Goal: Task Accomplishment & Management: Complete application form

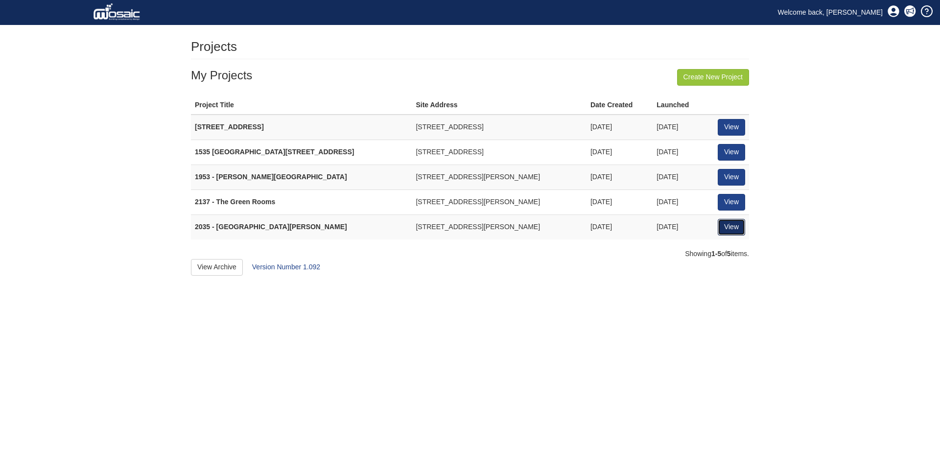
click at [733, 231] on link "View" at bounding box center [731, 227] width 27 height 17
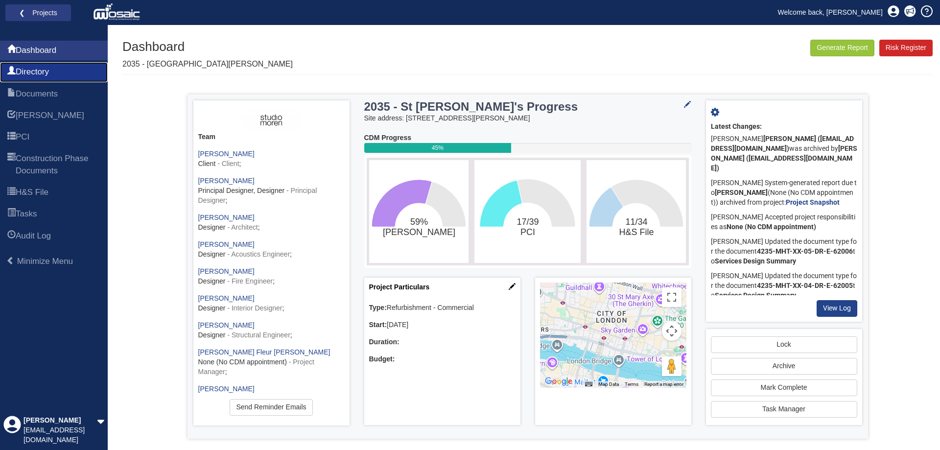
click at [49, 71] on span "Directory" at bounding box center [32, 72] width 33 height 12
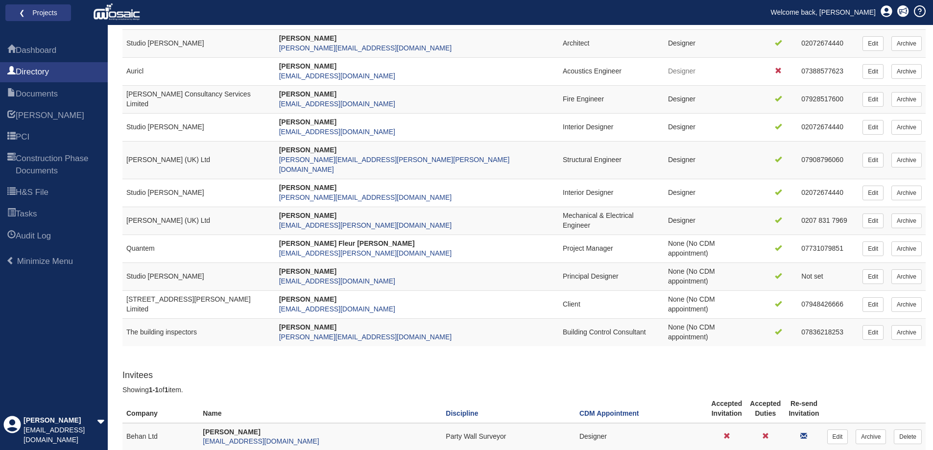
scroll to position [147, 0]
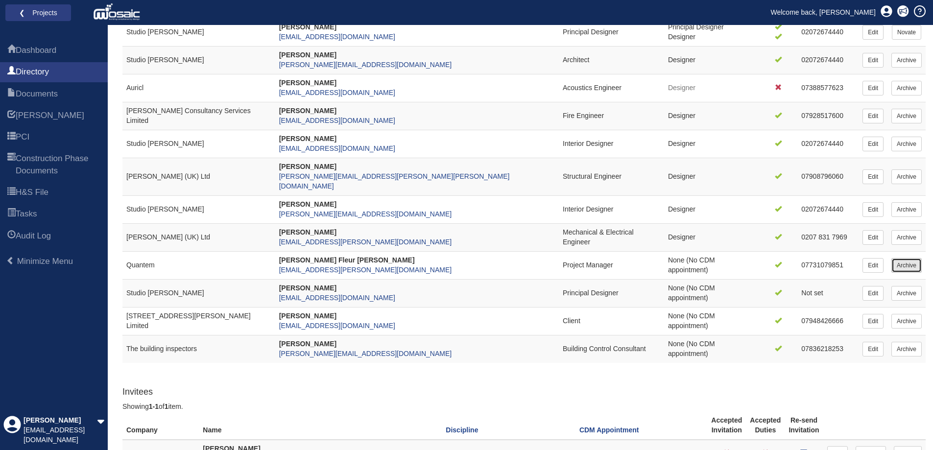
click at [902, 258] on link "Archive" at bounding box center [906, 265] width 30 height 15
click at [910, 147] on link "Archive" at bounding box center [906, 144] width 30 height 15
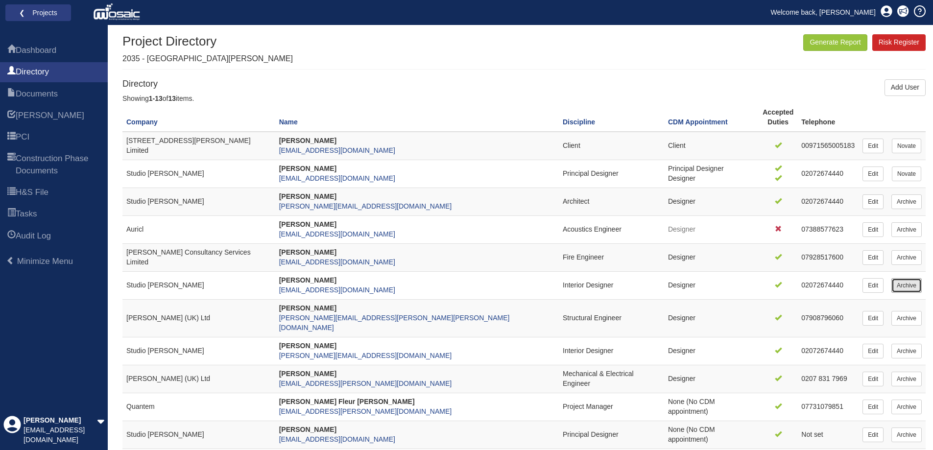
scroll to position [0, 0]
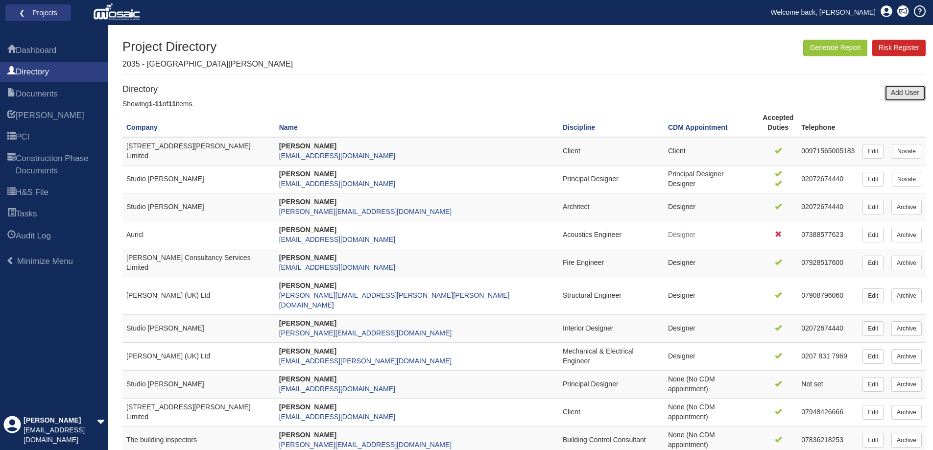
click at [899, 94] on link "Add User" at bounding box center [904, 93] width 41 height 17
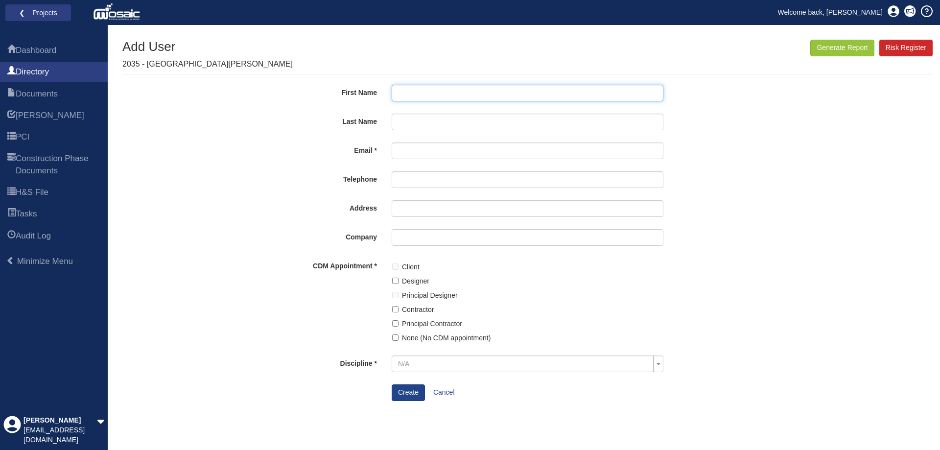
click at [438, 99] on input "First Name" at bounding box center [528, 93] width 272 height 17
paste input "Gela"
type input "Gela"
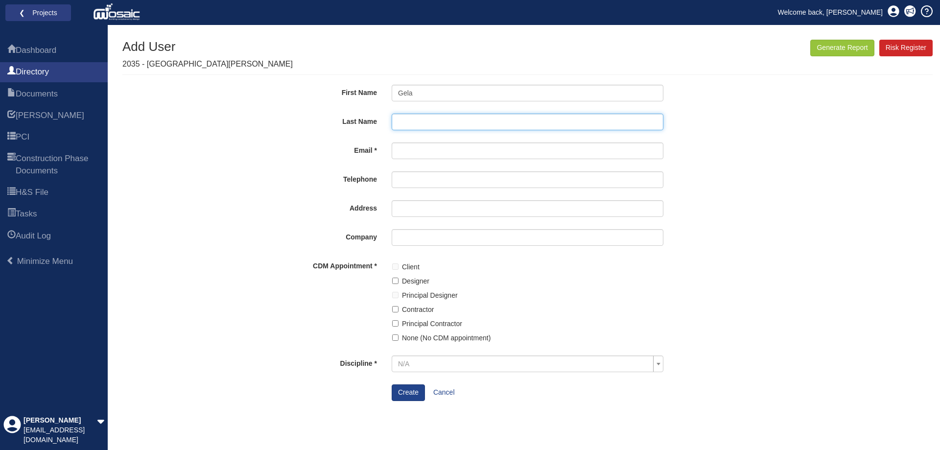
click at [434, 124] on input "Last Name" at bounding box center [528, 122] width 272 height 17
paste input "Katsloev"
click at [398, 121] on input "Katsloev" at bounding box center [528, 122] width 272 height 17
type input "Katsloev"
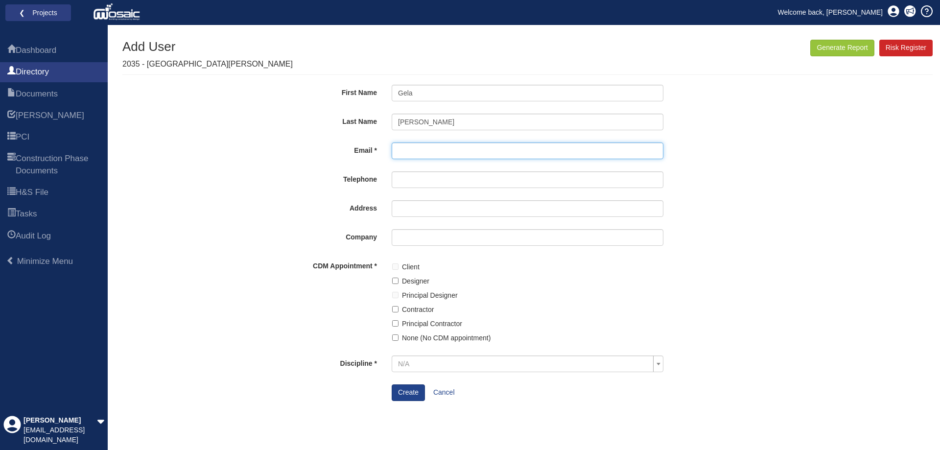
click at [405, 145] on input "Email" at bounding box center [528, 150] width 272 height 17
paste input "projects@geosky.co.uk"
type input "projects@geosky.co.uk"
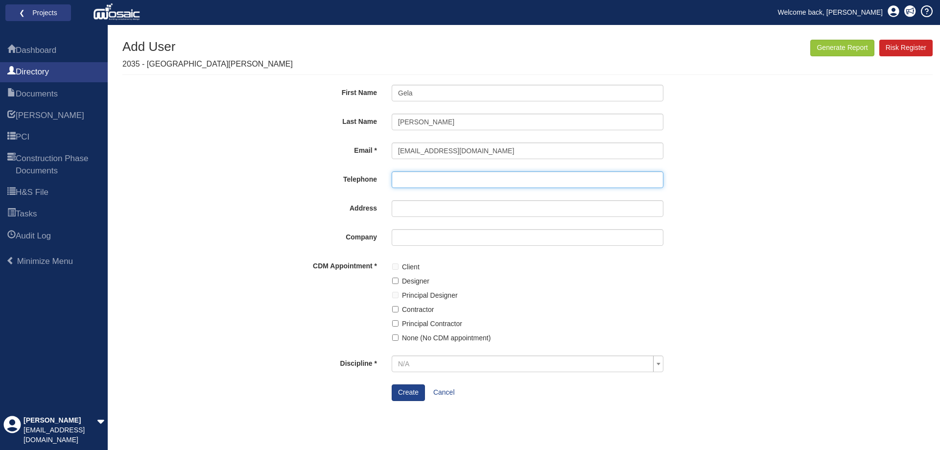
click at [447, 178] on input "Telephone" at bounding box center [528, 179] width 272 height 17
paste input "07398 309231"
type input "07398 309231"
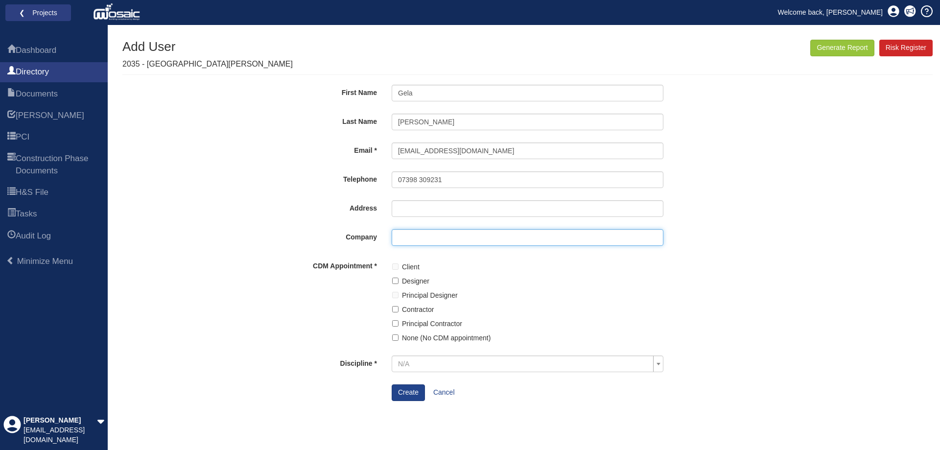
click at [403, 236] on input "Company" at bounding box center [528, 237] width 272 height 17
type input "GeoSky"
click at [436, 323] on label "Principal Contractor" at bounding box center [432, 323] width 60 height 11
click at [399, 323] on input "Principal Contractor" at bounding box center [395, 323] width 6 height 6
checkbox input "true"
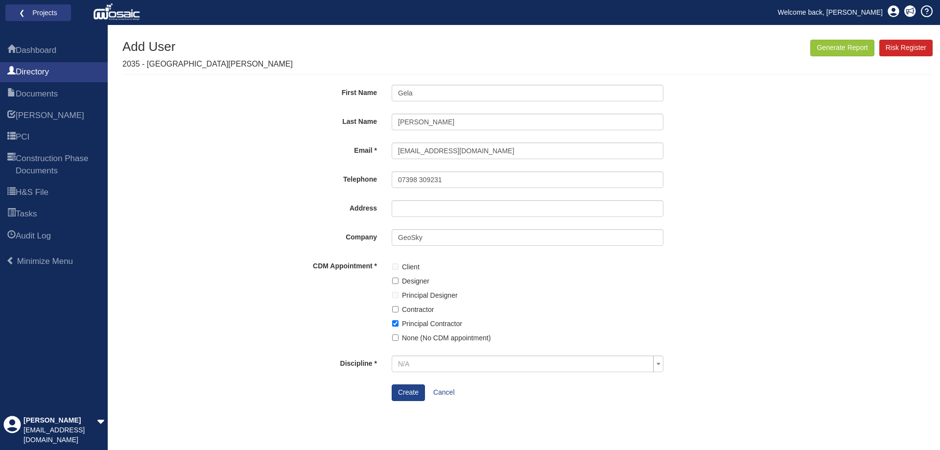
click at [402, 306] on label "Contractor" at bounding box center [418, 309] width 32 height 11
click at [399, 306] on input "Contractor" at bounding box center [395, 309] width 6 height 6
checkbox input "true"
click at [440, 363] on span "N/A" at bounding box center [524, 364] width 253 height 10
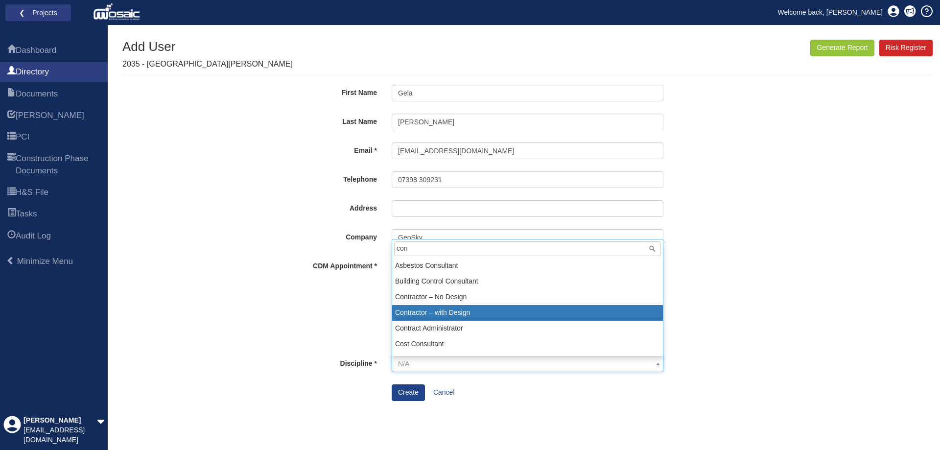
type input "con"
select select "9"
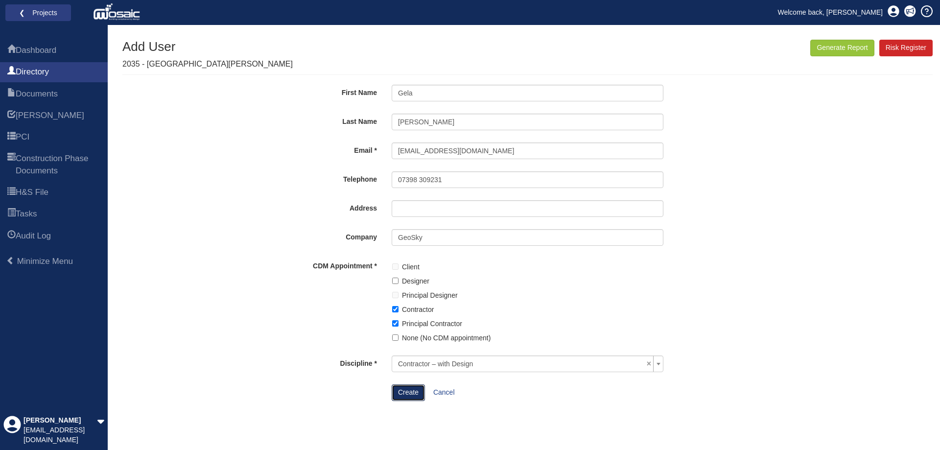
click at [416, 394] on button "Create" at bounding box center [408, 392] width 33 height 17
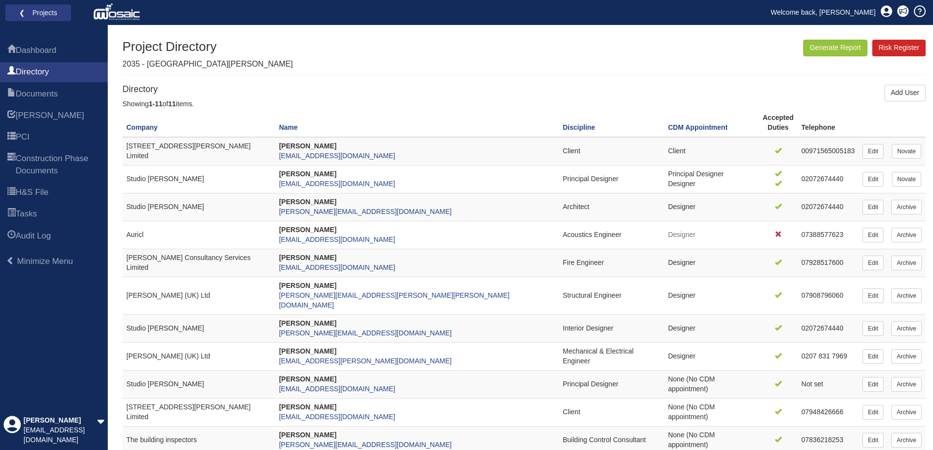
click at [80, 398] on div "Dashboard Directory Documents HARI PCI Construction Phase Documents H&S File Ta…" at bounding box center [54, 244] width 108 height 411
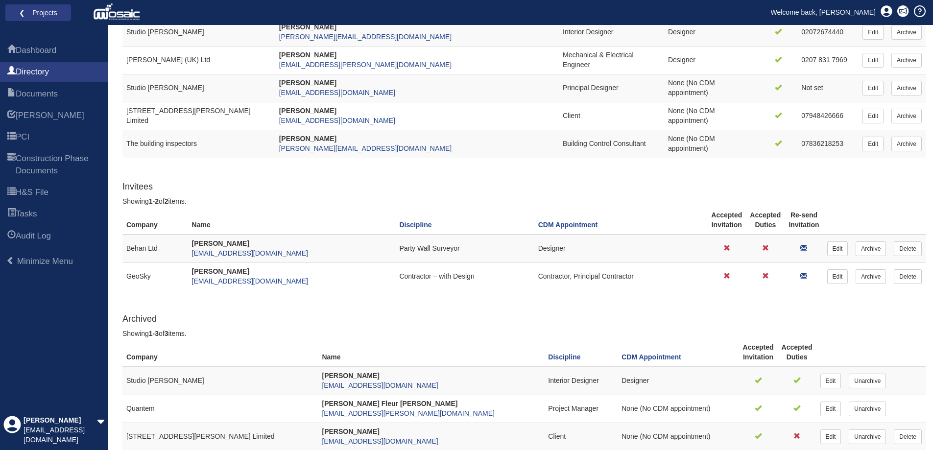
scroll to position [297, 0]
click at [64, 130] on link "PCI" at bounding box center [54, 137] width 108 height 20
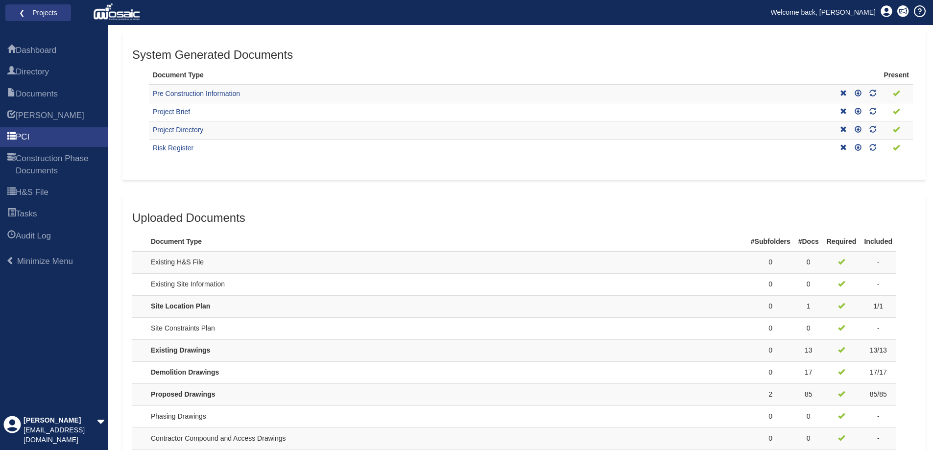
click at [377, 216] on h3 "Uploaded Documents" at bounding box center [523, 218] width 783 height 13
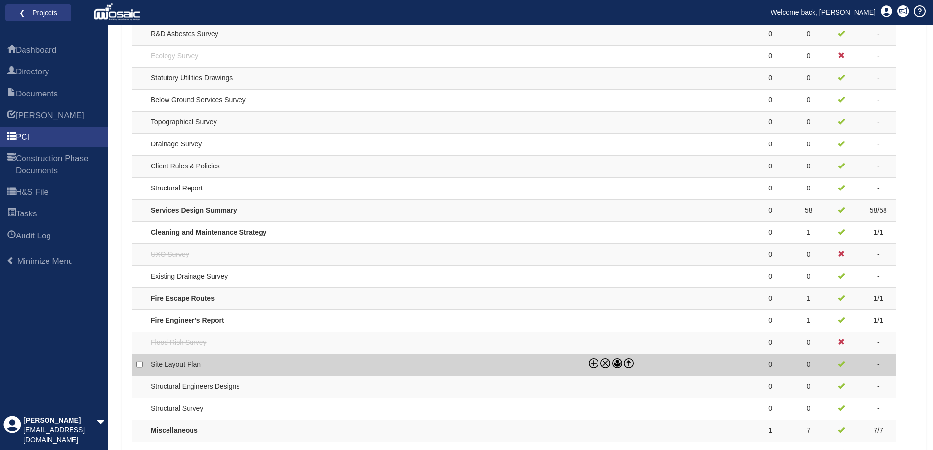
scroll to position [710, 0]
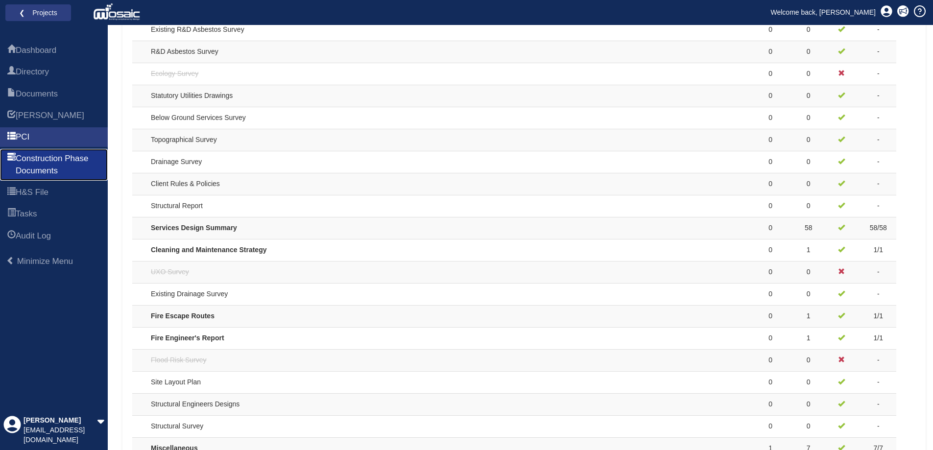
click at [71, 165] on span "Construction Phase Documents" at bounding box center [58, 165] width 85 height 24
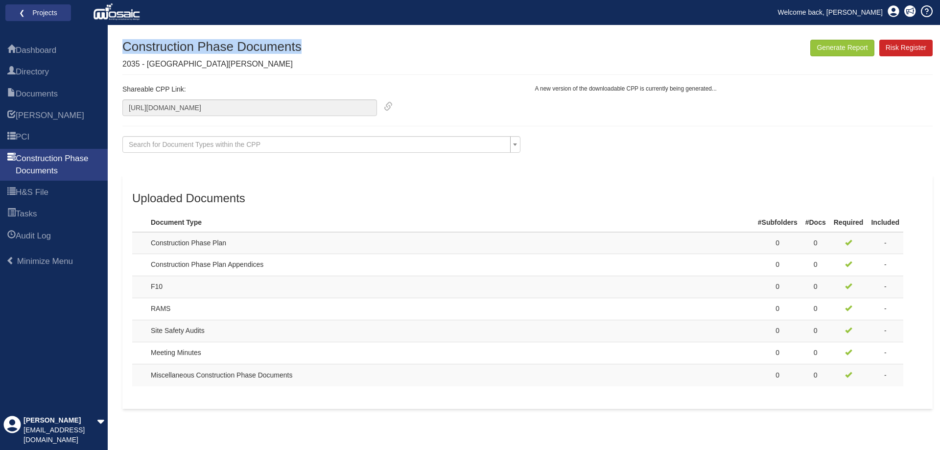
drag, startPoint x: 123, startPoint y: 41, endPoint x: 323, endPoint y: 39, distance: 200.3
click at [323, 39] on div "Dashboard Directory Documents HARI PCI Construction Phase Documents H&S File Ta…" at bounding box center [470, 237] width 940 height 425
copy h1 "Construction Phase Documents"
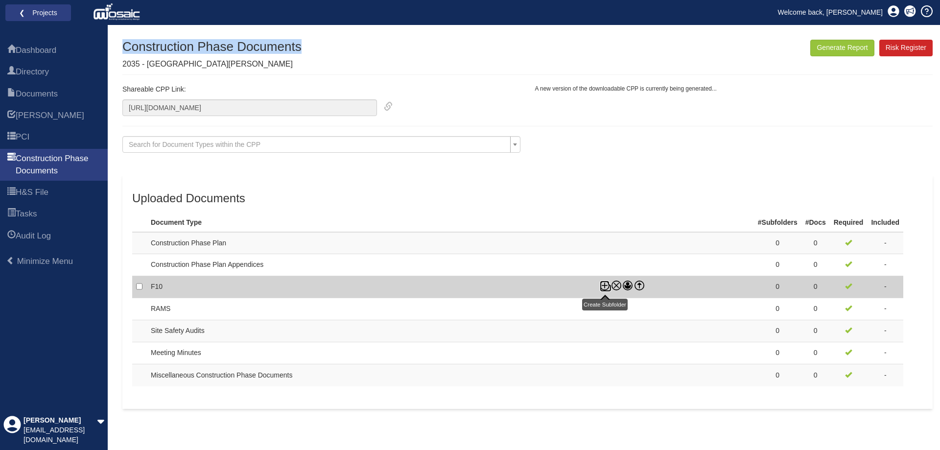
click at [606, 287] on icon at bounding box center [605, 286] width 10 height 10
checkbox input "true"
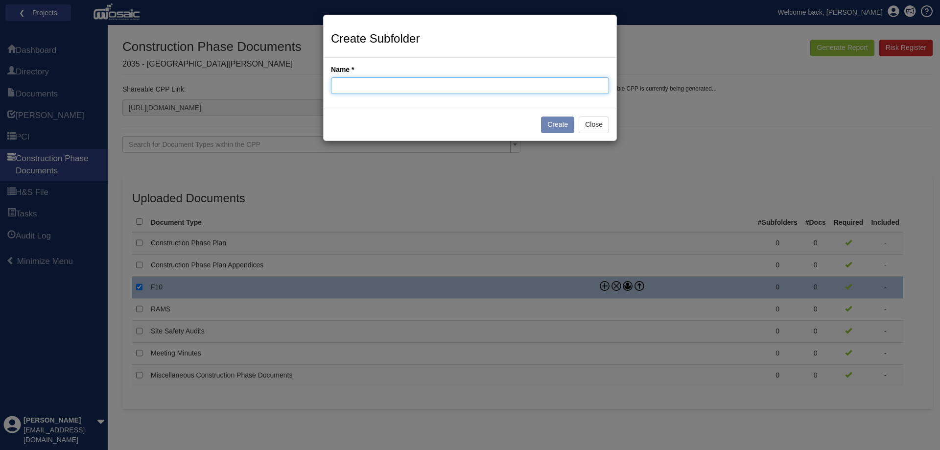
click at [408, 80] on input "Name" at bounding box center [470, 85] width 278 height 17
type input "Strip Out"
click at [559, 123] on button "Create" at bounding box center [557, 125] width 33 height 17
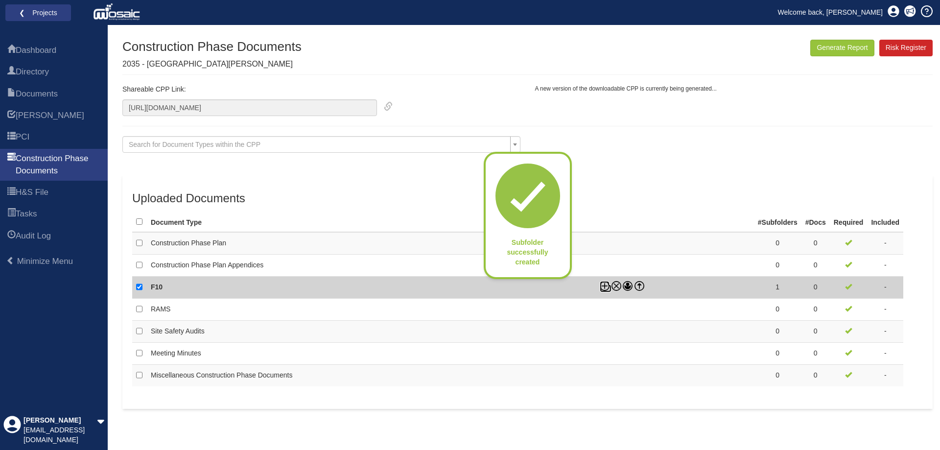
click at [607, 286] on icon at bounding box center [605, 286] width 10 height 10
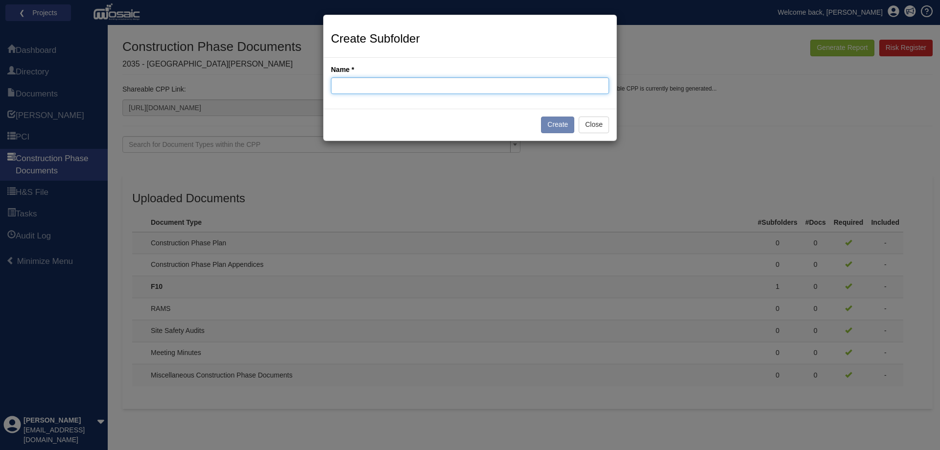
click at [411, 86] on input "Name" at bounding box center [470, 85] width 278 height 17
type input "Main Contract"
click at [548, 125] on button "Create" at bounding box center [557, 125] width 33 height 17
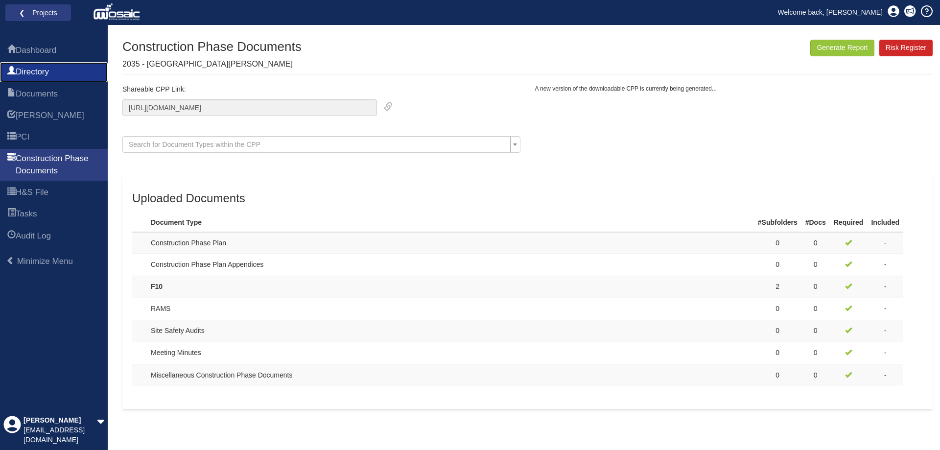
click at [49, 75] on span "Directory" at bounding box center [32, 72] width 33 height 12
